Goal: Navigation & Orientation: Understand site structure

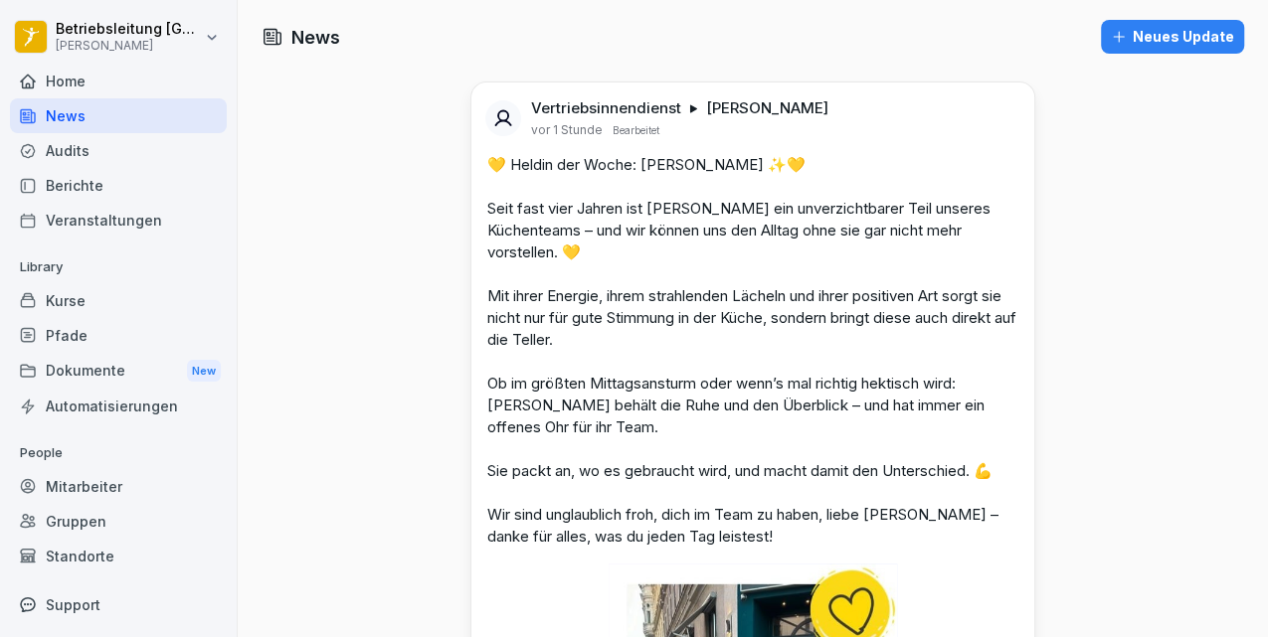
click at [111, 487] on div "Mitarbeiter" at bounding box center [118, 486] width 217 height 35
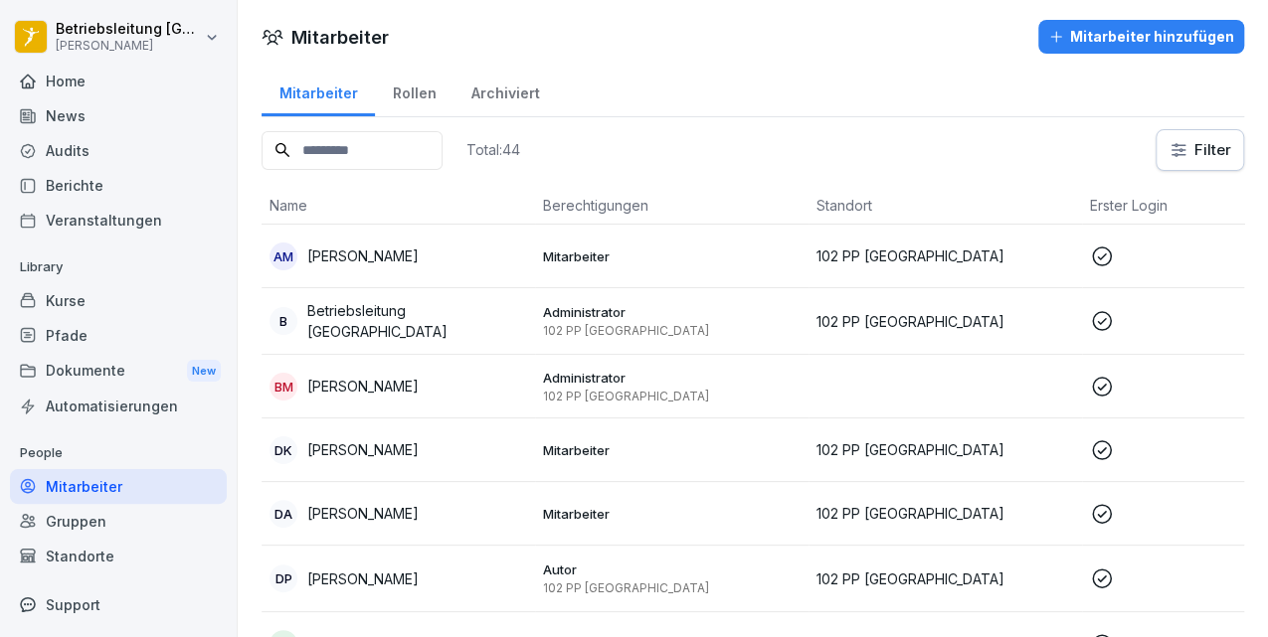
click at [52, 73] on div "Home" at bounding box center [118, 81] width 217 height 35
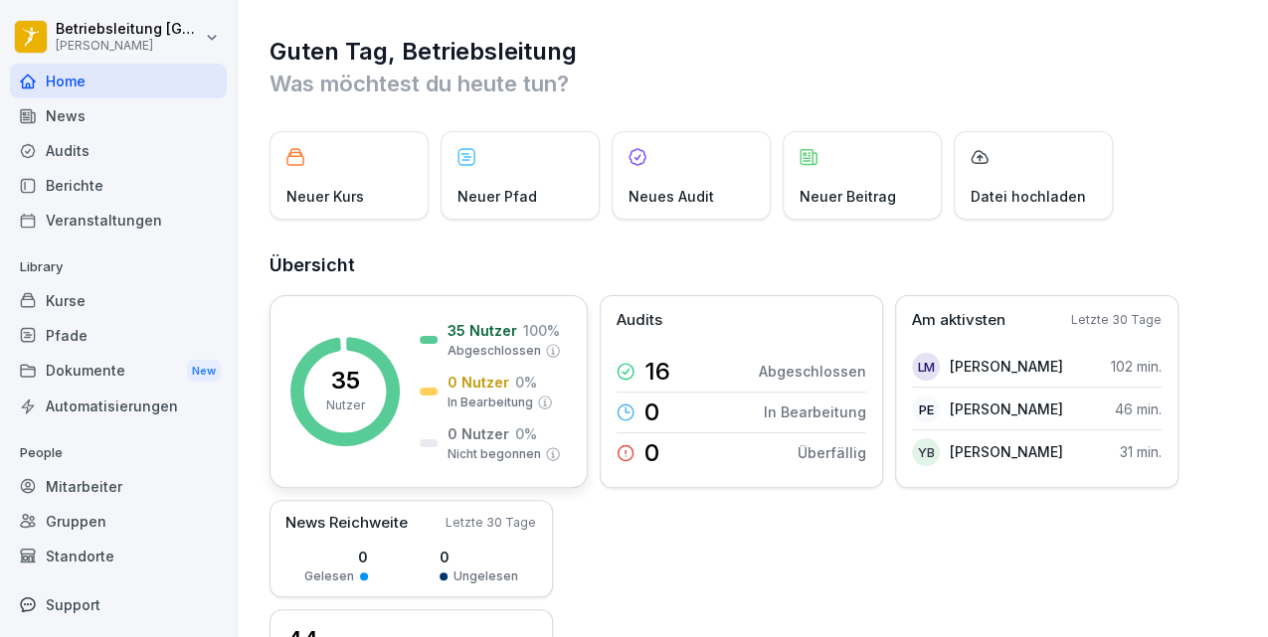
click at [340, 412] on p "Nutzer" at bounding box center [345, 406] width 39 height 18
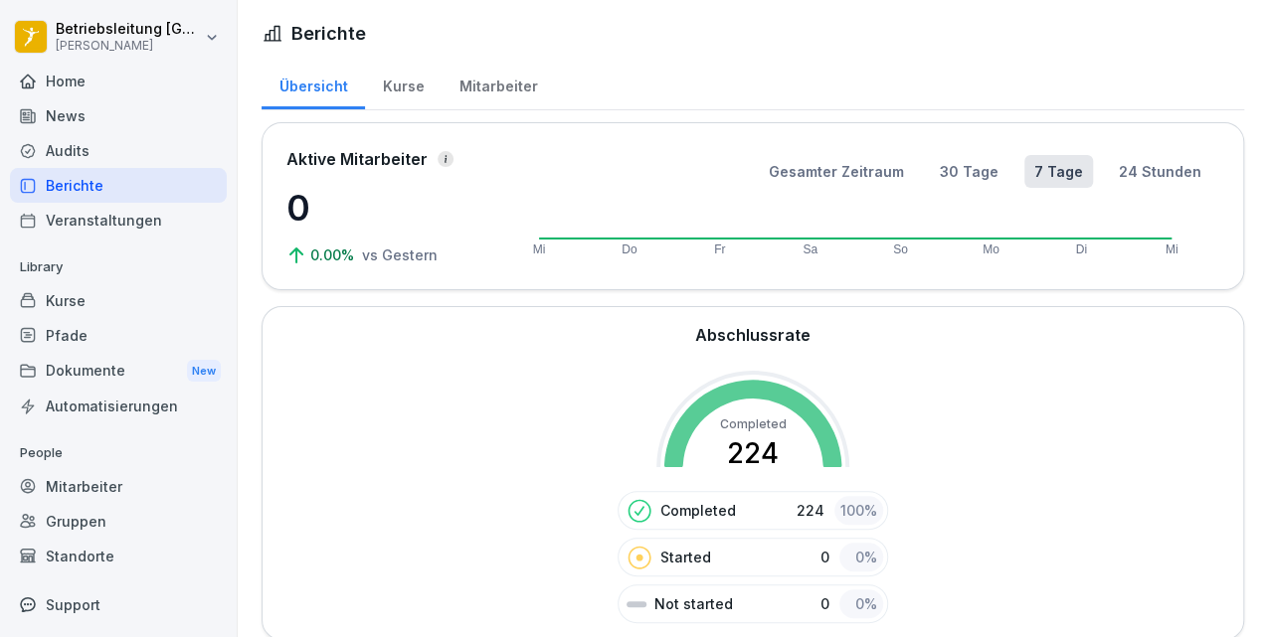
click at [418, 86] on div "Kurse" at bounding box center [403, 84] width 77 height 51
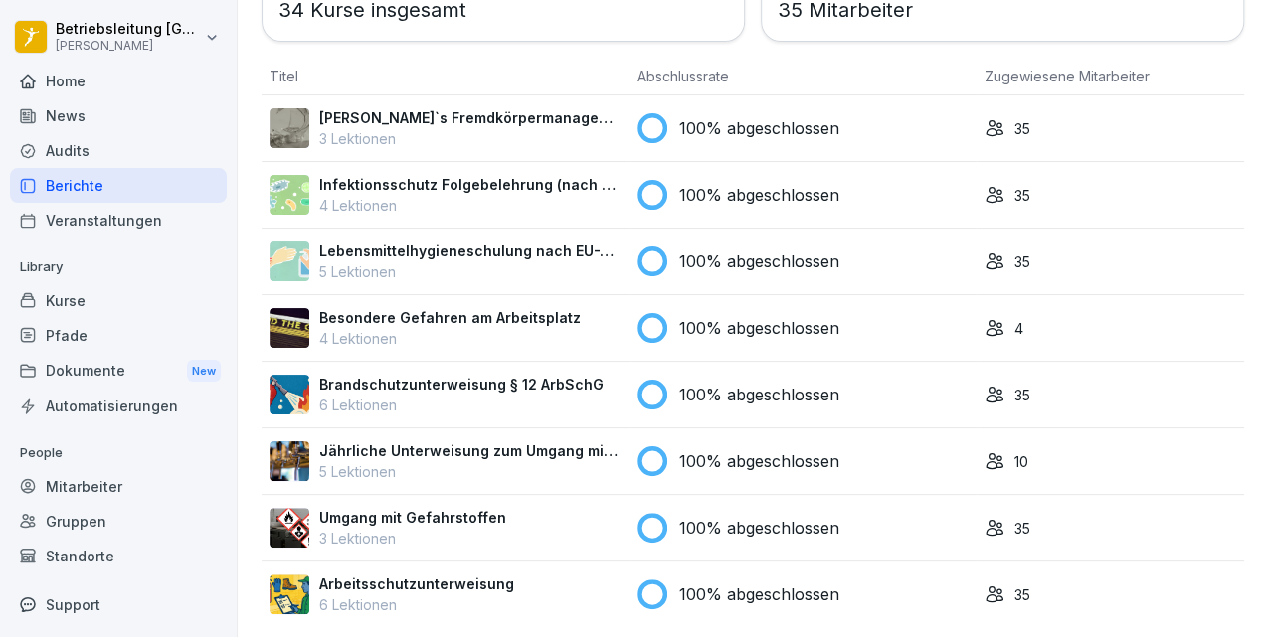
scroll to position [179, 0]
